Goal: Transaction & Acquisition: Purchase product/service

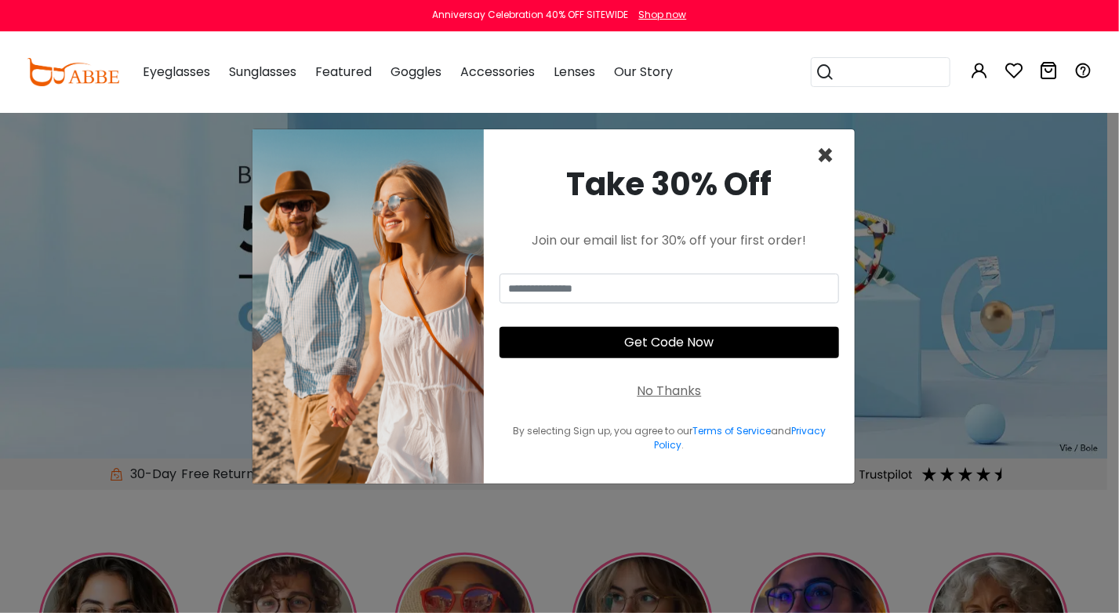
click at [833, 156] on span "×" at bounding box center [825, 156] width 18 height 40
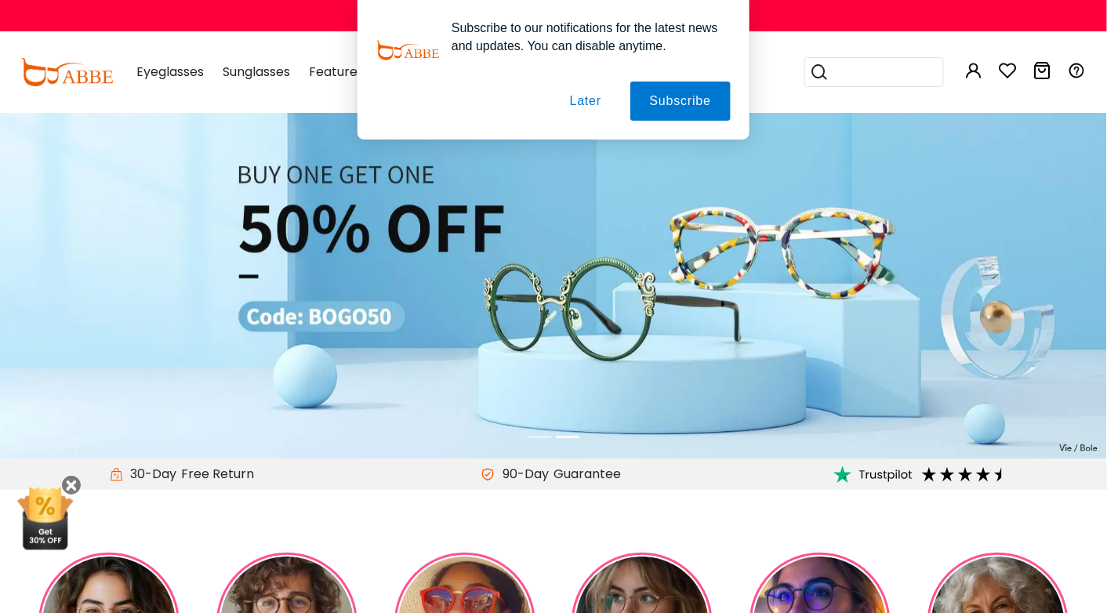
click at [171, 67] on div "Subscribe to our notifications for the latest news and updates. You can disable…" at bounding box center [553, 70] width 1107 height 140
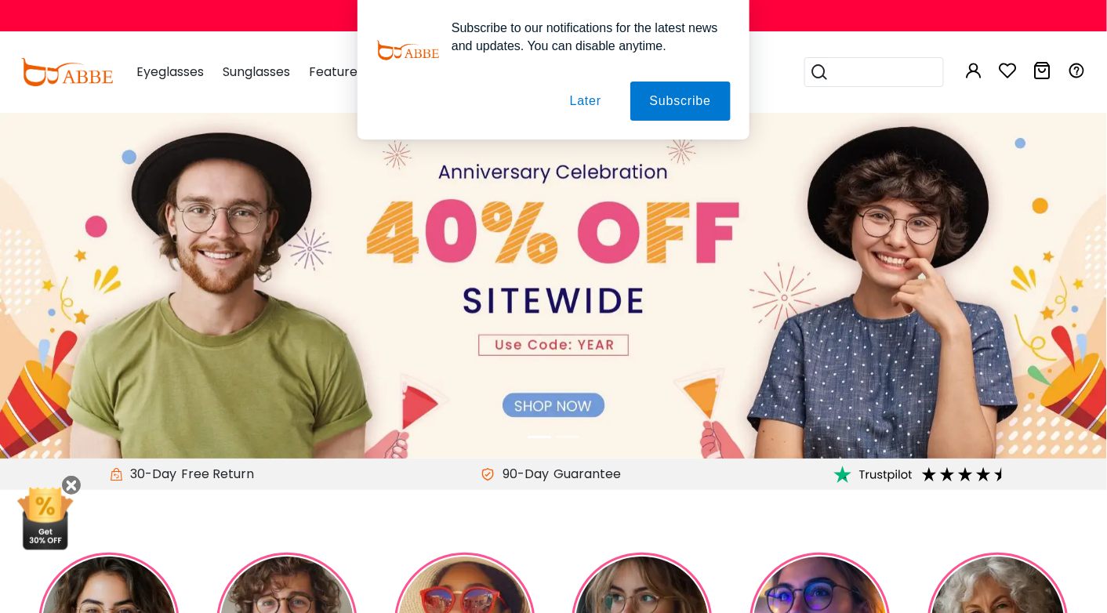
click at [583, 106] on button "Later" at bounding box center [586, 101] width 71 height 39
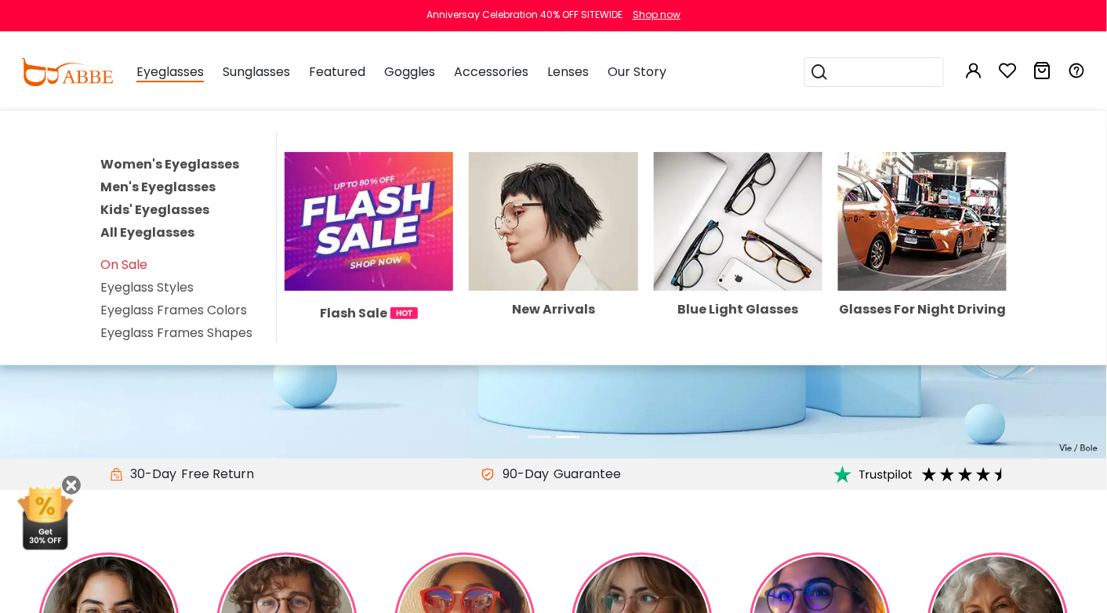
click at [151, 185] on link "Men's Eyeglasses" at bounding box center [157, 187] width 115 height 18
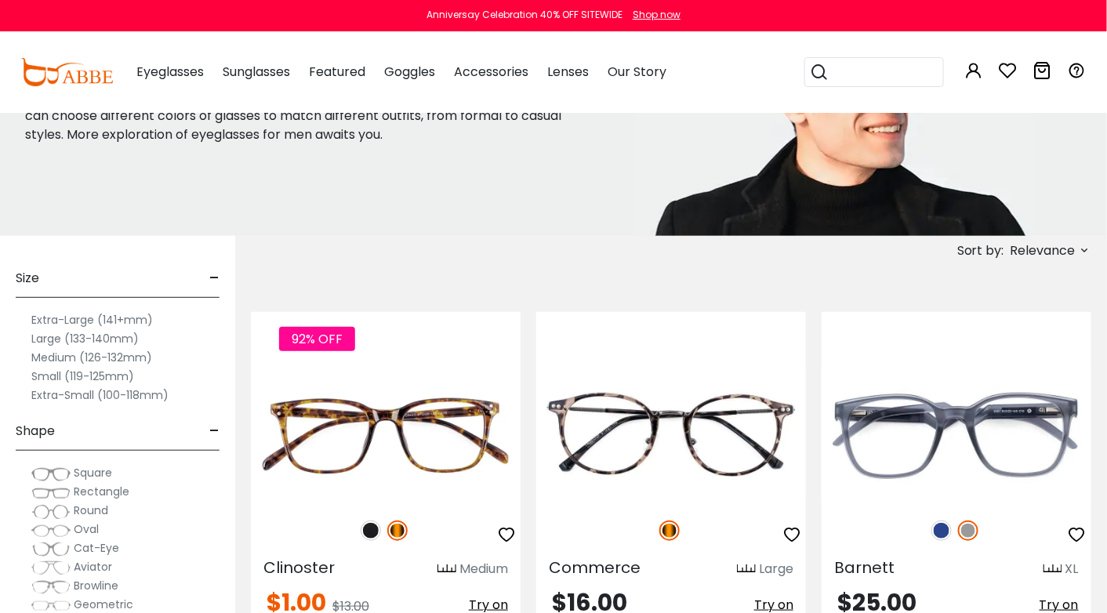
scroll to position [143, 0]
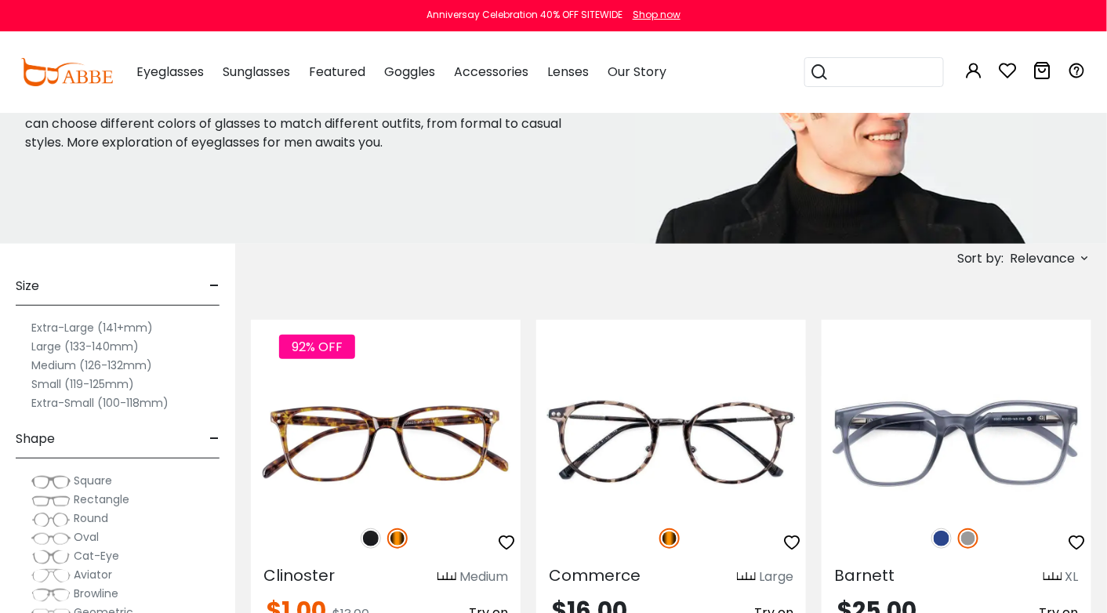
click at [1089, 257] on icon at bounding box center [1085, 258] width 13 height 13
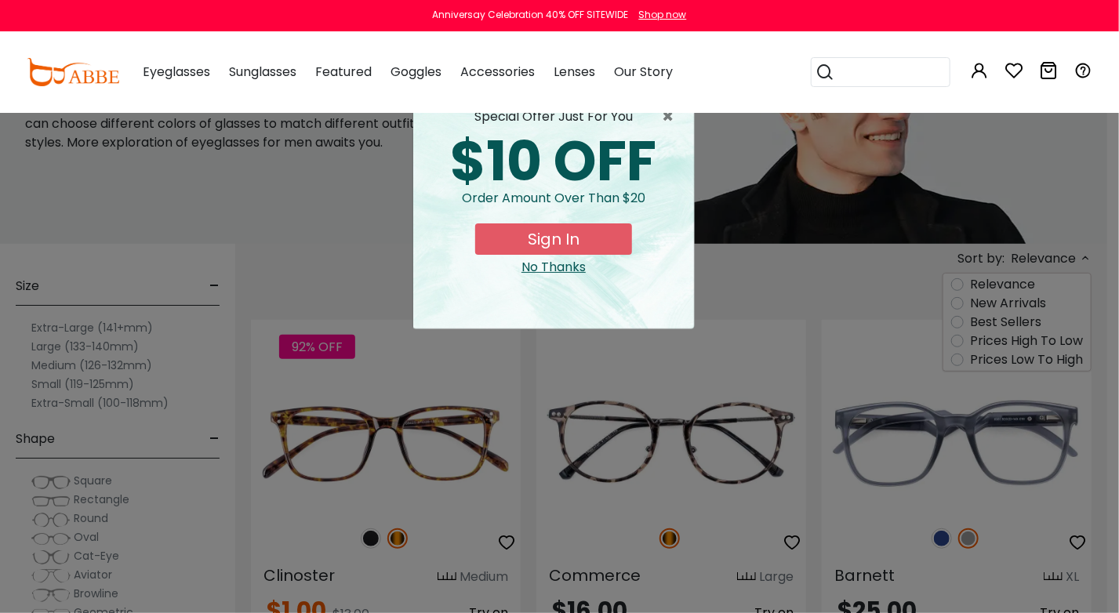
click at [1007, 347] on div "× special offer just for you $10 OFF Order amount over than $20 Sign In No Than…" at bounding box center [559, 306] width 1119 height 613
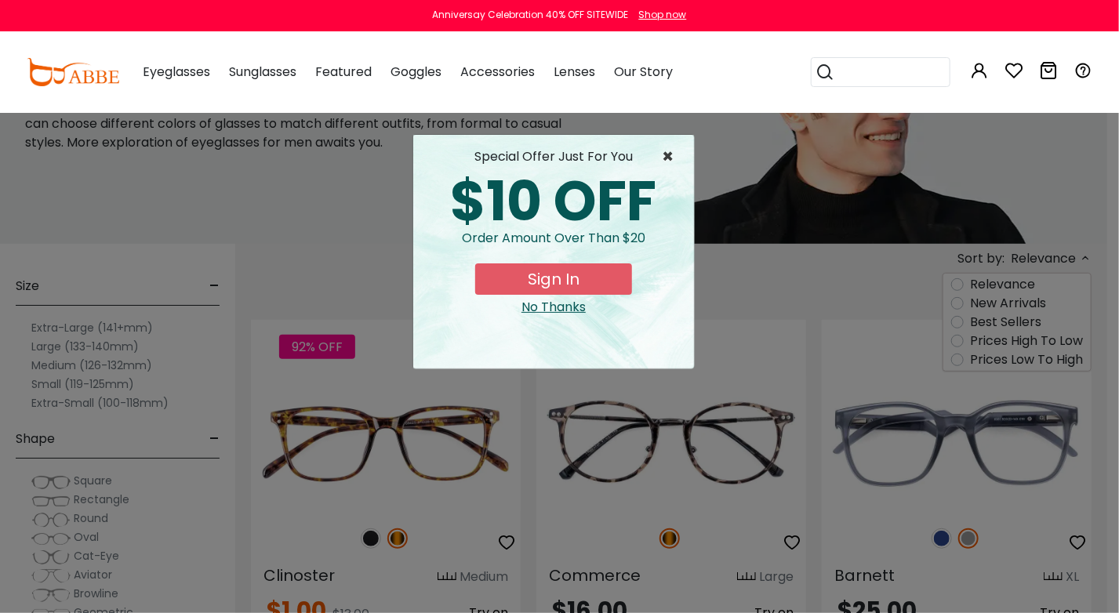
click at [673, 159] on span "×" at bounding box center [672, 156] width 20 height 19
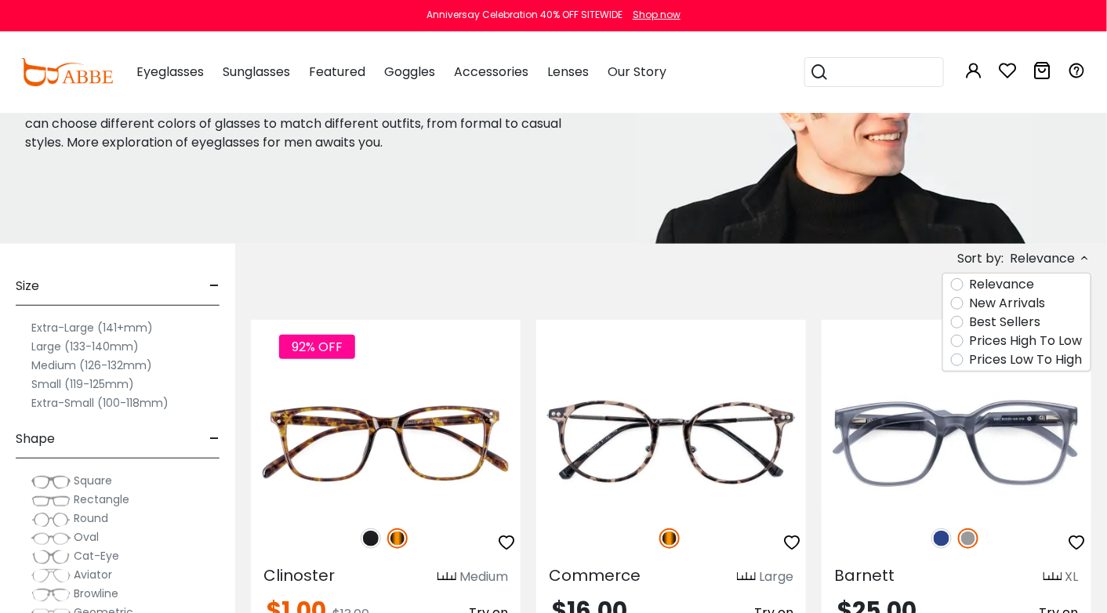
click at [968, 340] on div "Prices High To Low" at bounding box center [1017, 341] width 132 height 19
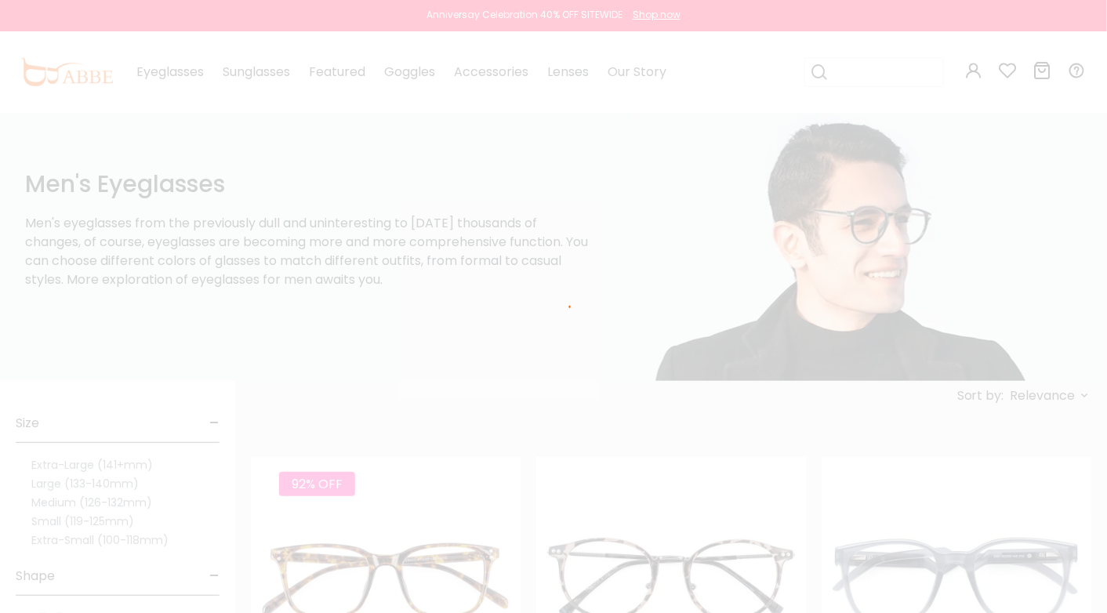
scroll to position [0, 0]
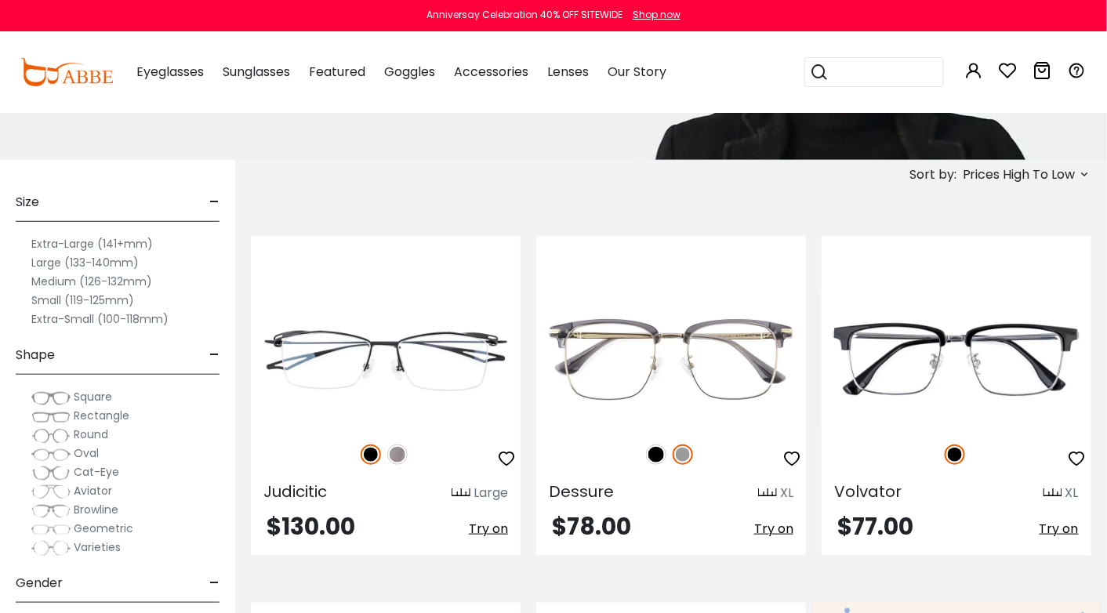
scroll to position [271, 0]
